Goal: Navigation & Orientation: Find specific page/section

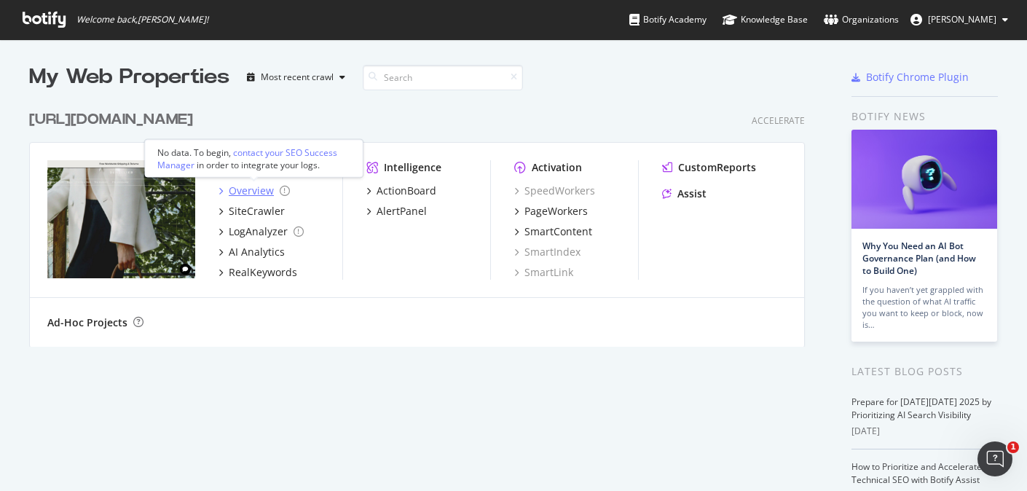
click at [259, 192] on div "Overview" at bounding box center [251, 191] width 45 height 15
